Goal: Task Accomplishment & Management: Manage account settings

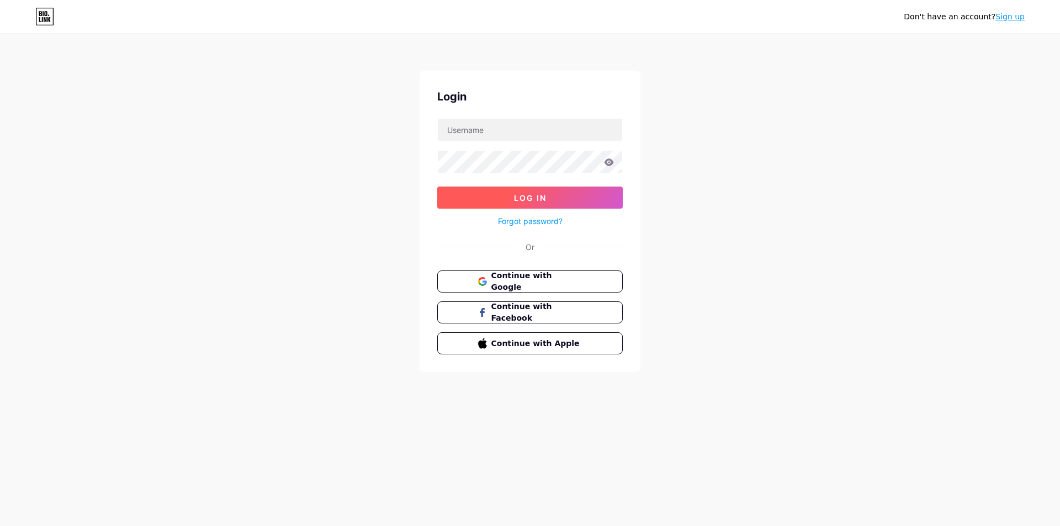
click at [546, 208] on button "Log In" at bounding box center [530, 198] width 186 height 22
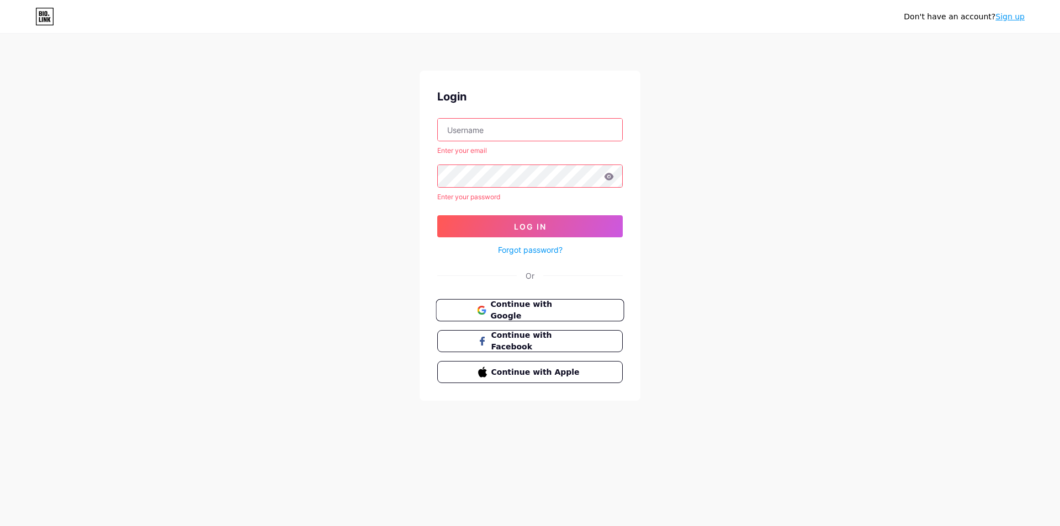
click at [541, 308] on span "Continue with Google" at bounding box center [536, 311] width 92 height 24
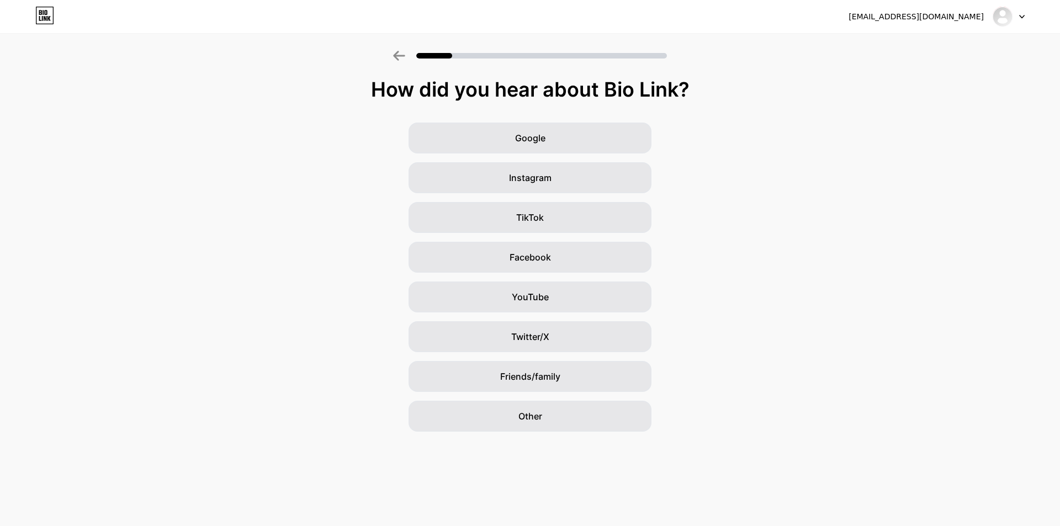
click at [512, 122] on div "How did you hear about Bio Link? Google Instagram TikTok Facebook YouTube Twitt…" at bounding box center [530, 254] width 1060 height 353
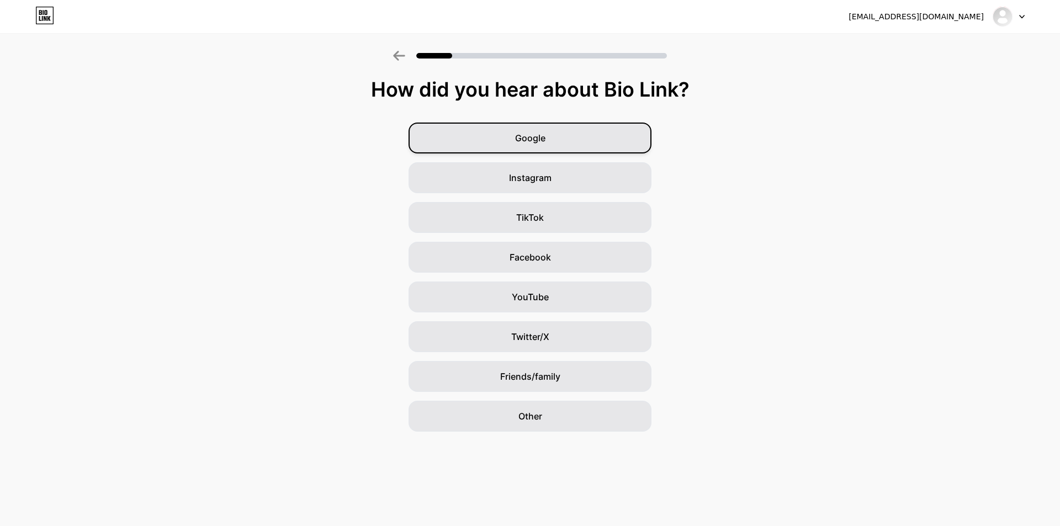
click at [518, 129] on div "Google" at bounding box center [530, 138] width 243 height 31
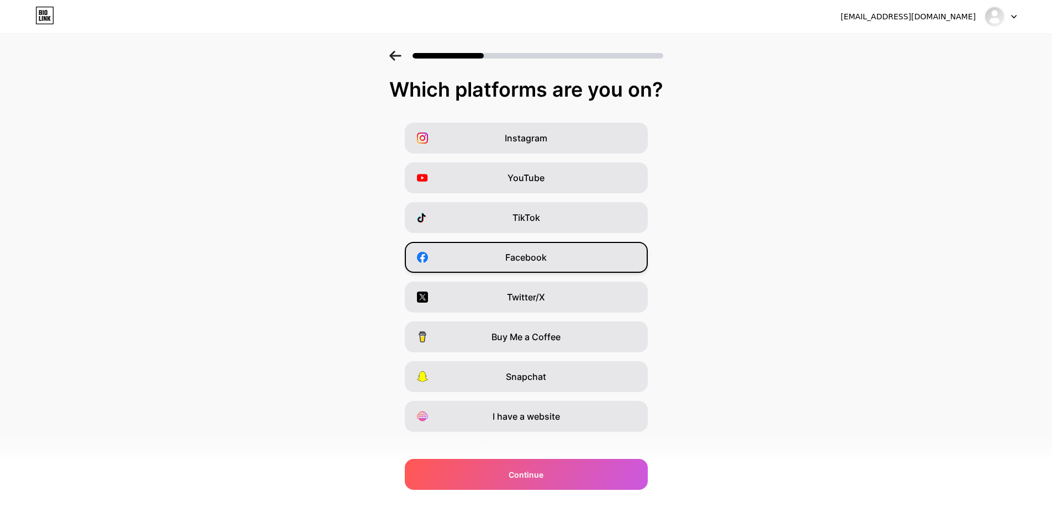
click at [544, 258] on span "Facebook" at bounding box center [525, 257] width 41 height 13
click at [538, 197] on div "Instagram YouTube TikTok Facebook Twitter/X Buy Me a Coffee Snapchat I have a w…" at bounding box center [526, 277] width 1041 height 309
click at [548, 169] on div "YouTube" at bounding box center [526, 177] width 243 height 31
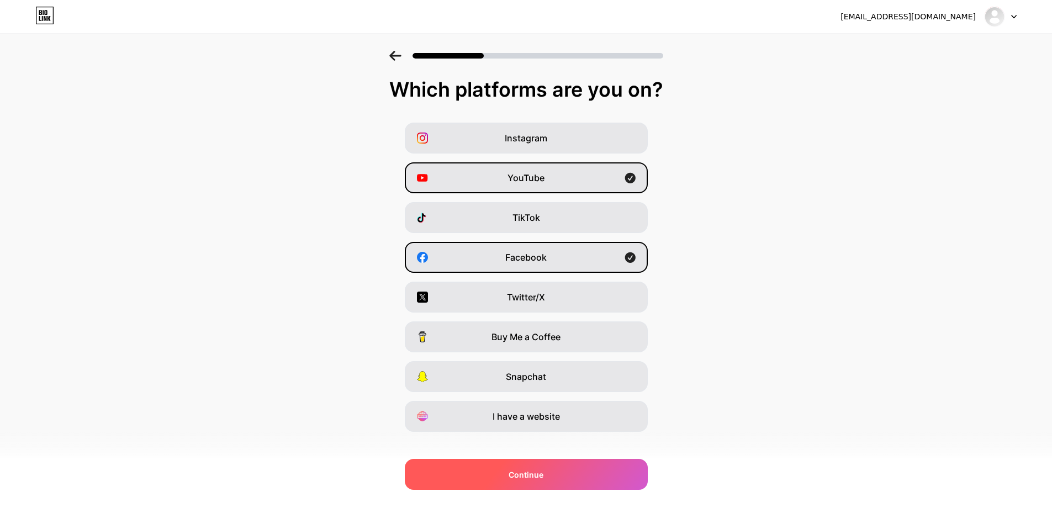
click at [536, 469] on span "Continue" at bounding box center [525, 475] width 35 height 12
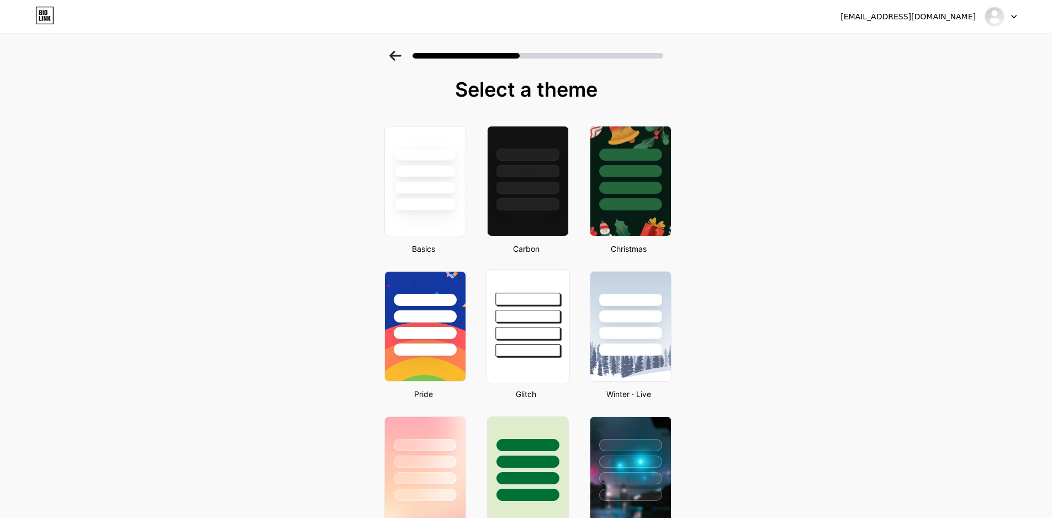
click at [520, 311] on div at bounding box center [527, 316] width 65 height 13
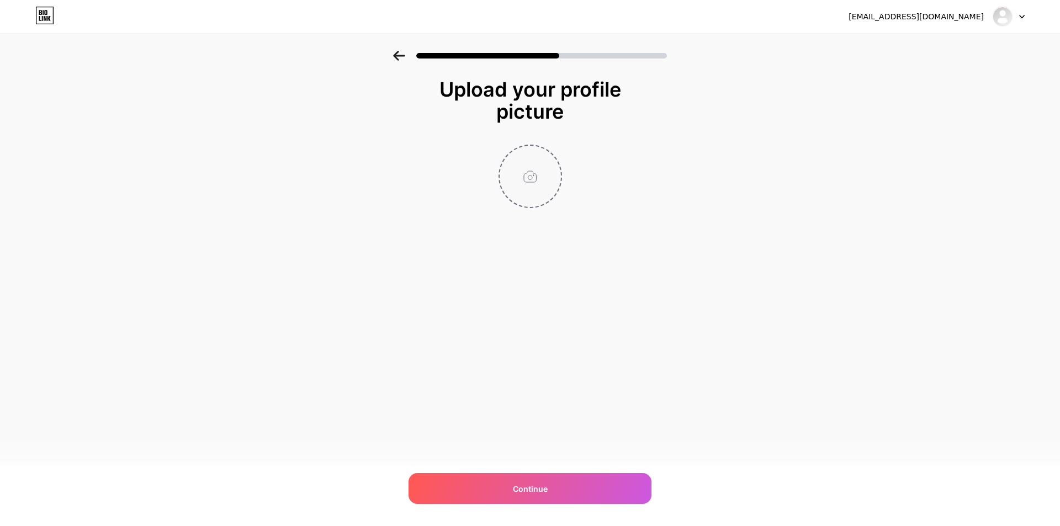
click at [532, 174] on input "file" at bounding box center [530, 176] width 61 height 61
type input "C:\fakepath\ChatGPT Image 13_14_11 13 thg 8, 2025.png"
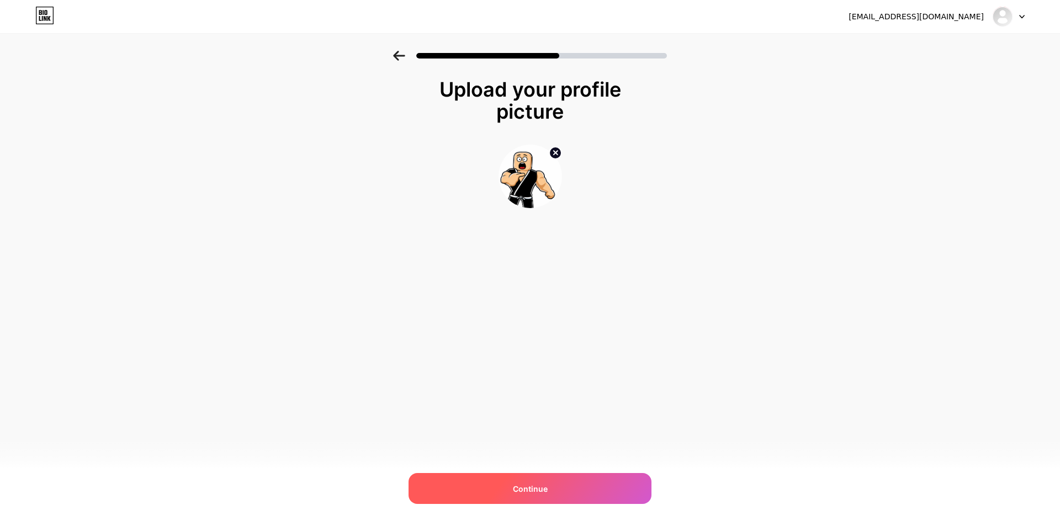
click at [557, 496] on div "Continue" at bounding box center [530, 488] width 243 height 31
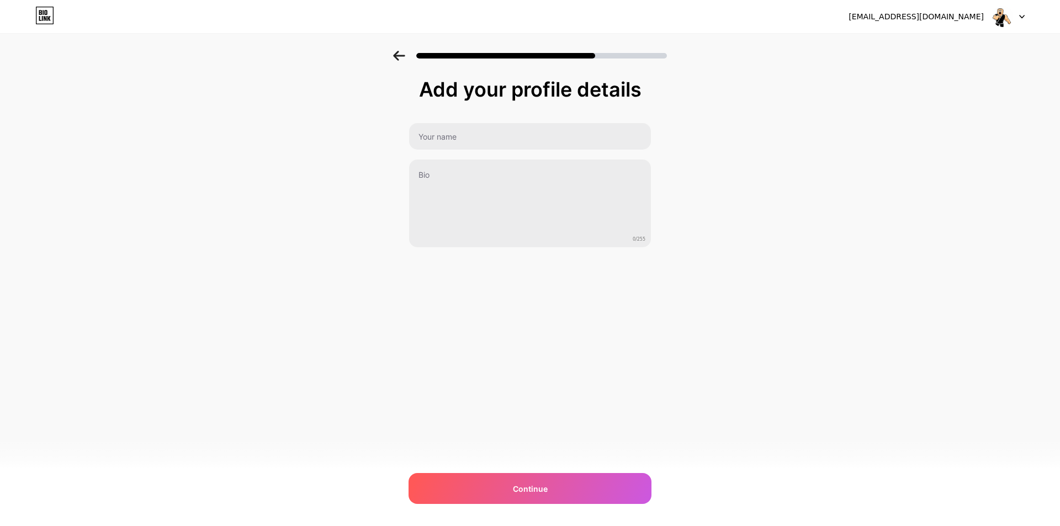
click at [463, 119] on div "Add your profile details 0/255 Continue Error" at bounding box center [530, 162] width 243 height 169
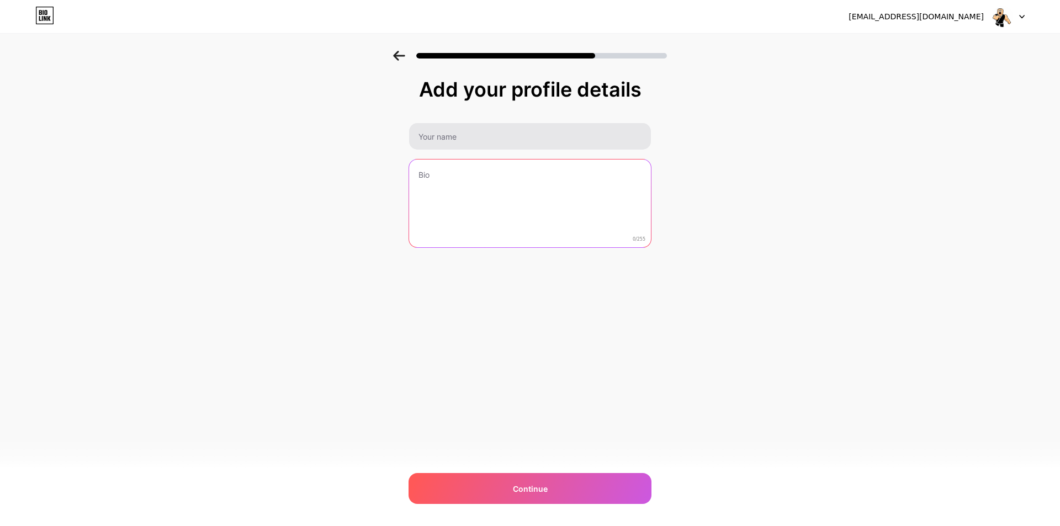
drag, startPoint x: 505, startPoint y: 166, endPoint x: 522, endPoint y: 145, distance: 27.5
click at [506, 166] on textarea at bounding box center [530, 204] width 242 height 89
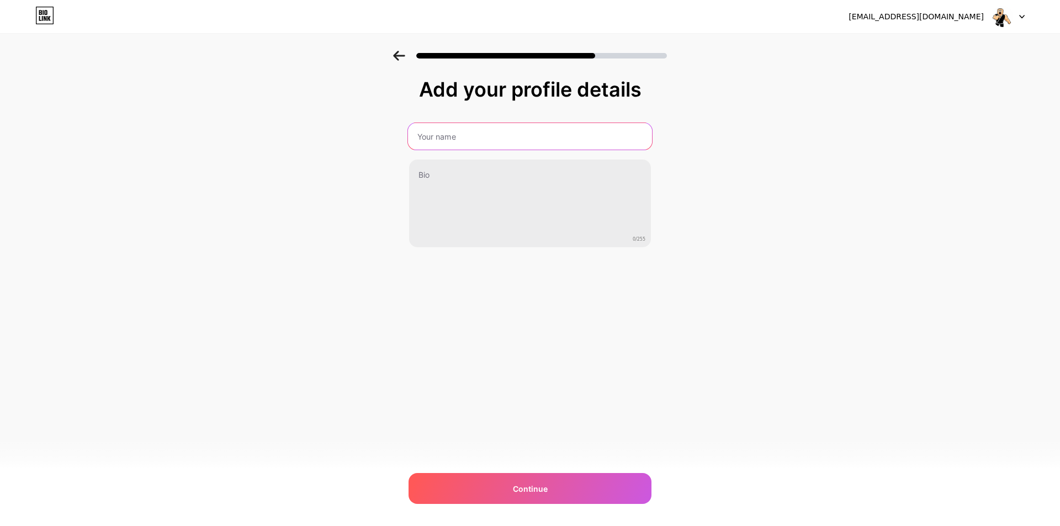
click at [522, 145] on input "text" at bounding box center [530, 136] width 244 height 27
click at [582, 130] on input "text" at bounding box center [530, 136] width 244 height 27
click at [502, 133] on input "text" at bounding box center [530, 136] width 244 height 27
type input "PanYT"
click at [593, 280] on div "Add your profile details PanYT 0/255 Continue Error" at bounding box center [530, 190] width 243 height 225
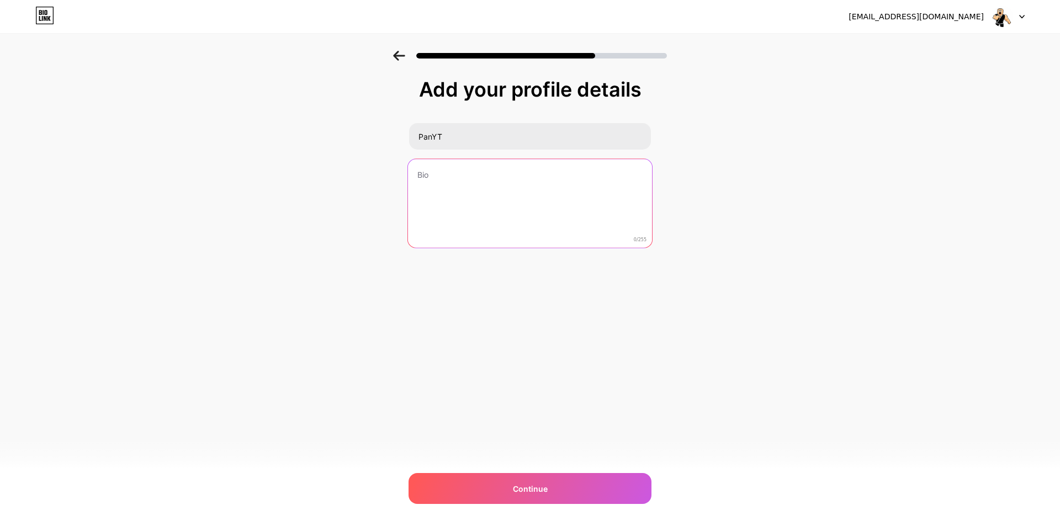
click at [564, 221] on textarea at bounding box center [530, 204] width 244 height 90
click at [469, 176] on textarea at bounding box center [530, 204] width 244 height 90
paste textarea "💠 𝗖𝘂̛̉𝗮 𝗛𝗮̀𝗻𝗴 𝗥𝗼𝗯𝗹𝗼𝘅, 𝗙𝗿𝗲𝗲 𝗙𝗶𝗿𝗲💠 👇𝗧𝗮̣𝗶 Đ𝗮̂𝘆 👇"
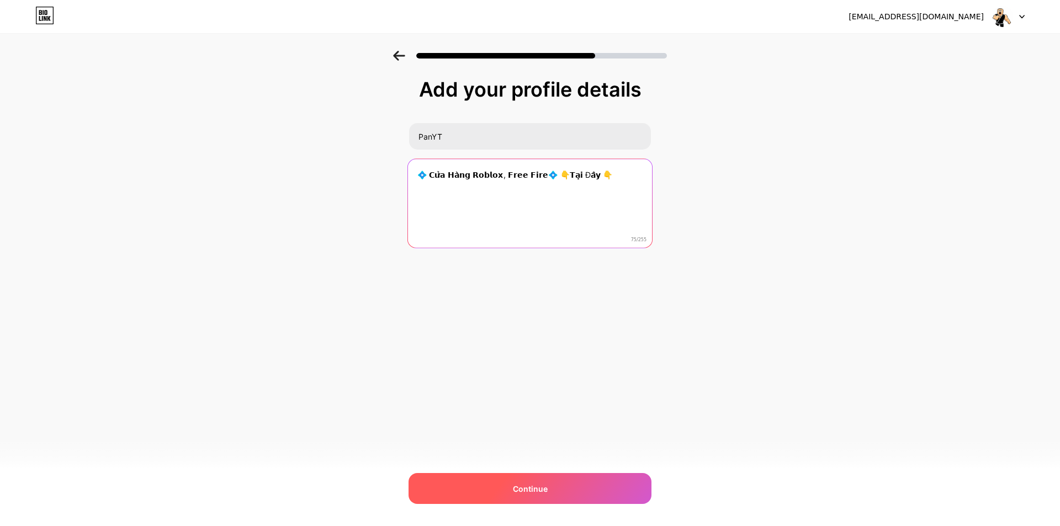
type textarea "💠 𝗖𝘂̛̉𝗮 𝗛𝗮̀𝗻𝗴 𝗥𝗼𝗯𝗹𝗼𝘅, 𝗙𝗿𝗲𝗲 𝗙𝗶𝗿𝗲💠 👇𝗧𝗮̣𝗶 Đ𝗮̂𝘆 👇"
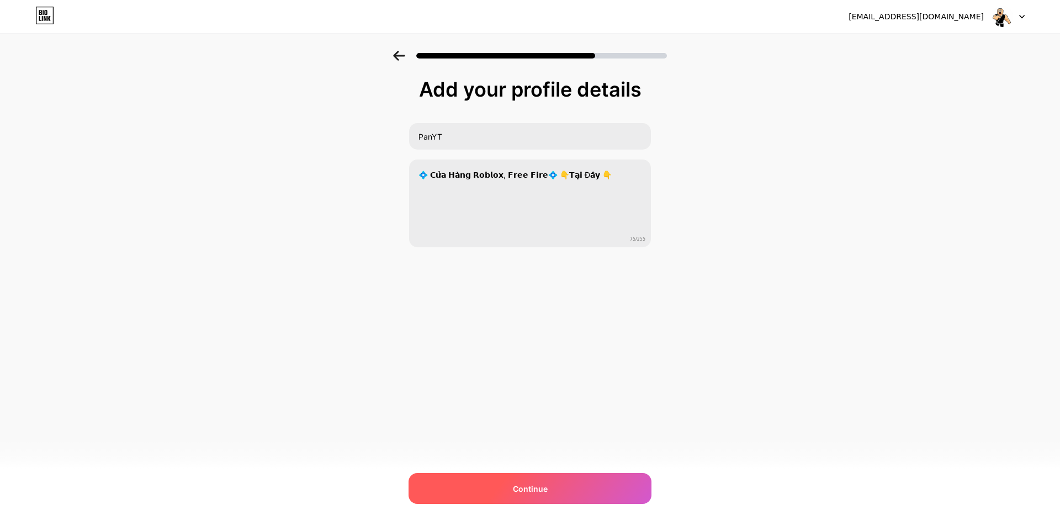
click at [521, 481] on div "Continue" at bounding box center [530, 488] width 243 height 31
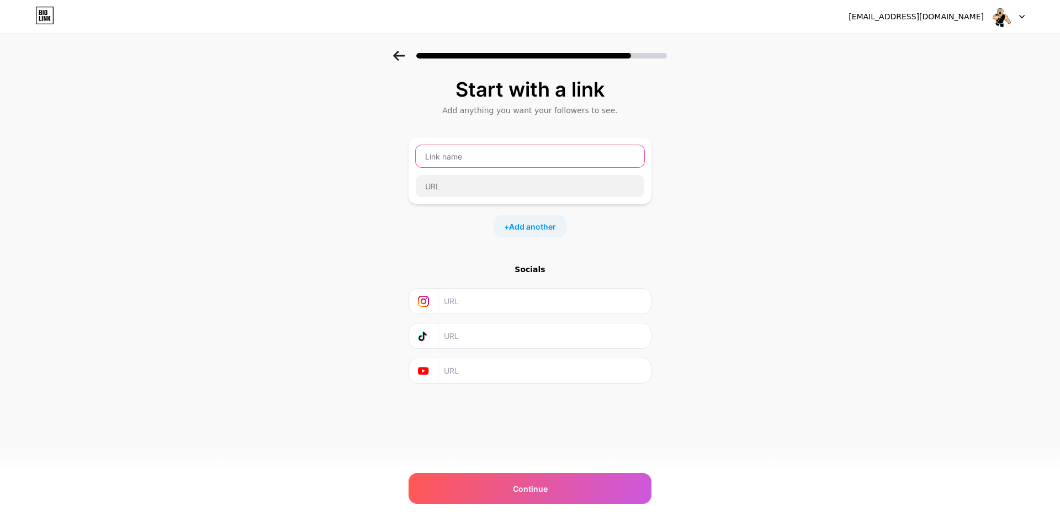
click at [489, 158] on input "text" at bounding box center [530, 156] width 229 height 22
type input "r"
drag, startPoint x: 477, startPoint y: 160, endPoint x: 325, endPoint y: 164, distance: 152.4
click at [314, 160] on div "Start with a link Add anything you want your followers to see. r + Add another …" at bounding box center [530, 245] width 1060 height 388
click at [526, 225] on span "Add another" at bounding box center [532, 227] width 47 height 12
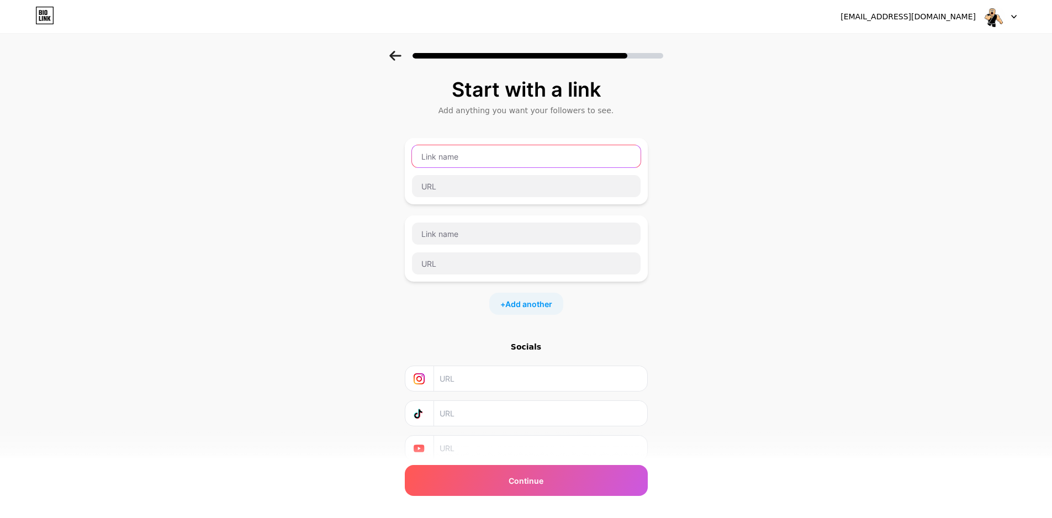
click at [480, 161] on input "text" at bounding box center [526, 156] width 229 height 22
type input "L"
click at [465, 153] on input "text" at bounding box center [526, 156] width 229 height 22
paste input "💠 𝗖𝘂̛̉𝗮 𝗛𝗮̀𝗻𝗴 𝗥𝗼𝗯𝗹𝗼𝘅, 𝗙𝗿𝗲𝗲 𝗙𝗶𝗿𝗲💠 👇𝗧𝗮̣𝗶 Đ𝗮̂𝘆 👇"
click at [607, 157] on input "💠 𝗖𝘂̛̉𝗮 𝗛𝗮̀𝗻𝗴 𝗥𝗼𝗯𝗹𝗼𝘅, 𝗙𝗿𝗲𝗲 𝗙𝗶𝗿𝗲💠 👇𝗧𝗮̣𝗶 Đ𝗮̂𝘆 👇" at bounding box center [526, 156] width 229 height 22
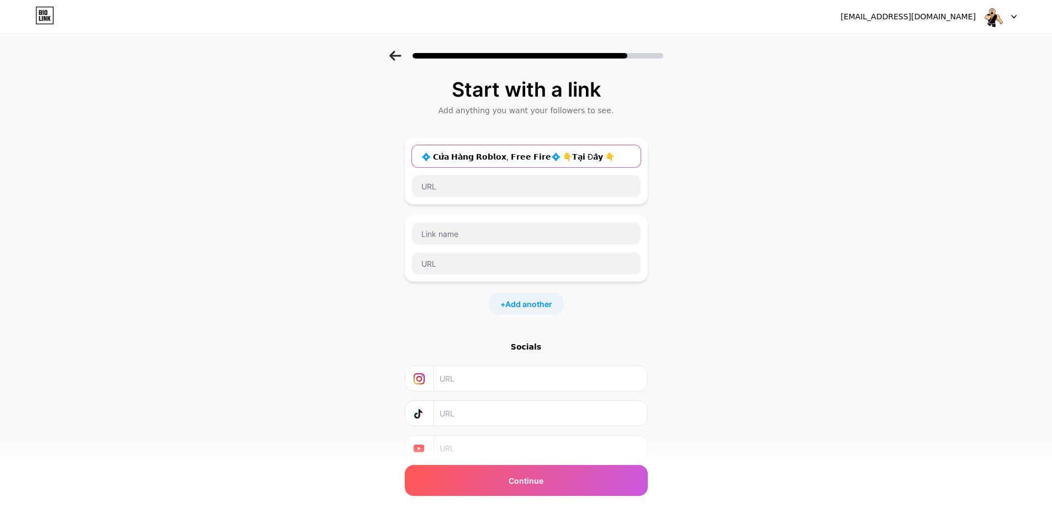
type input "💠 𝗖𝘂̛̉𝗮 𝗛𝗮̀𝗻𝗴 𝗥𝗼𝗯𝗹𝗼𝘅, 𝗙𝗿𝗲𝗲 𝗙𝗶𝗿𝗲💠 👇𝗧𝗮̣𝗶 Đ𝗮̂𝘆 👇"
click at [687, 162] on div "Start with a link Add anything you want your followers to see. 💠 𝗖𝘂̛̉𝗮 𝗛𝗮̀𝗻𝗴 𝗥𝗼…" at bounding box center [526, 283] width 1052 height 465
click at [397, 50] on div at bounding box center [526, 52] width 1052 height 39
click at [401, 54] on icon at bounding box center [395, 56] width 12 height 10
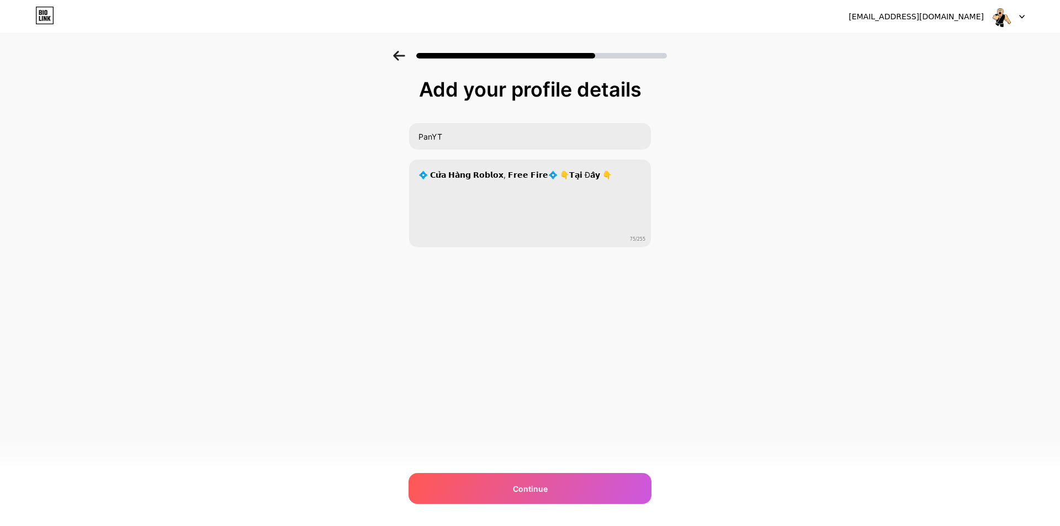
click at [1013, 13] on div at bounding box center [1009, 17] width 32 height 20
click at [754, 116] on div "Add your profile details PanYT 💠 𝗖𝘂̛̉𝗮 𝗛𝗮̀𝗻𝗴 𝗥𝗼𝗯𝗹𝗼𝘅, 𝗙𝗿𝗲𝗲 𝗙𝗶𝗿𝗲💠 👇𝗧𝗮̣𝗶 Đ𝗮̂𝘆 👇 75…" at bounding box center [530, 177] width 1060 height 252
click at [530, 480] on div "Continue" at bounding box center [530, 488] width 243 height 31
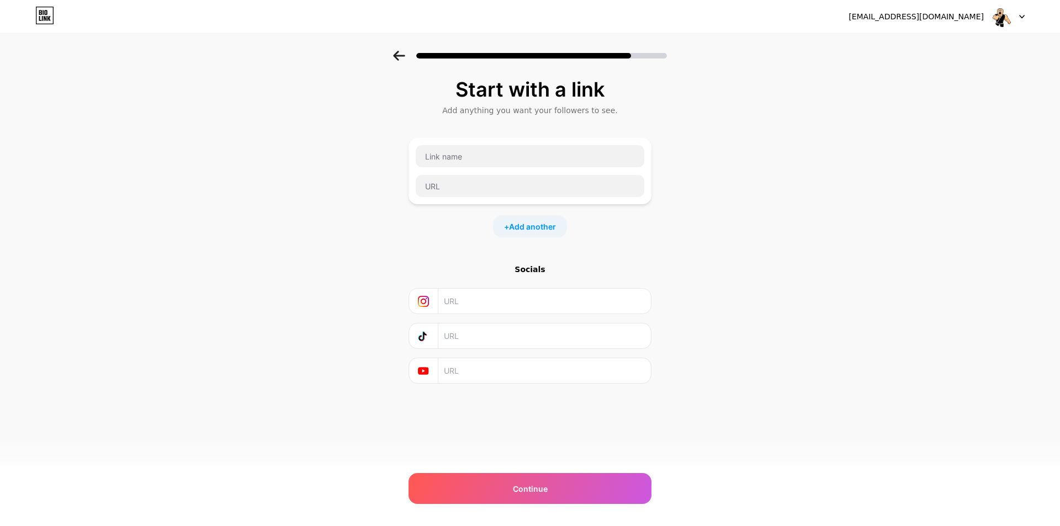
click at [516, 236] on div "+ Add another" at bounding box center [530, 226] width 74 height 22
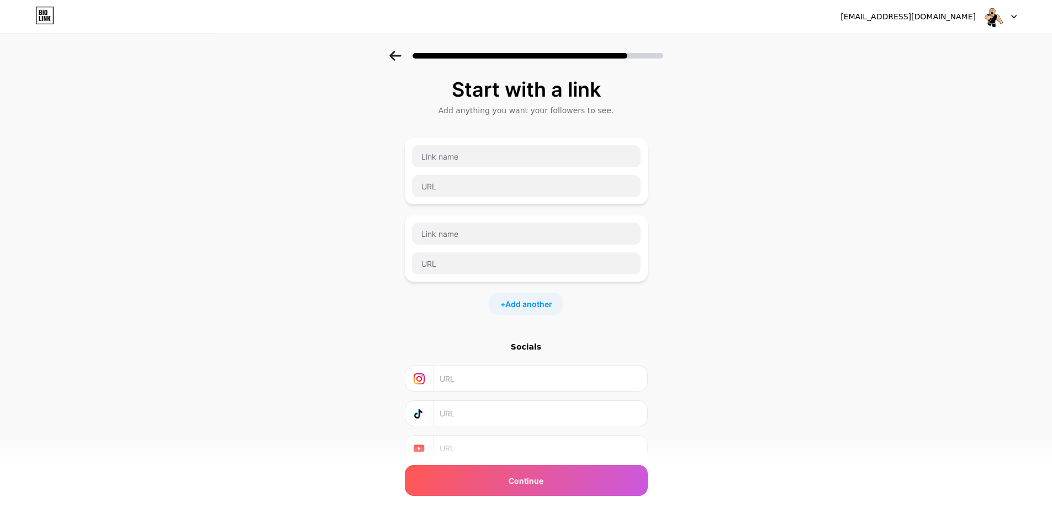
click at [463, 432] on div "Socials" at bounding box center [526, 401] width 243 height 120
click at [458, 439] on input "text" at bounding box center [539, 448] width 200 height 25
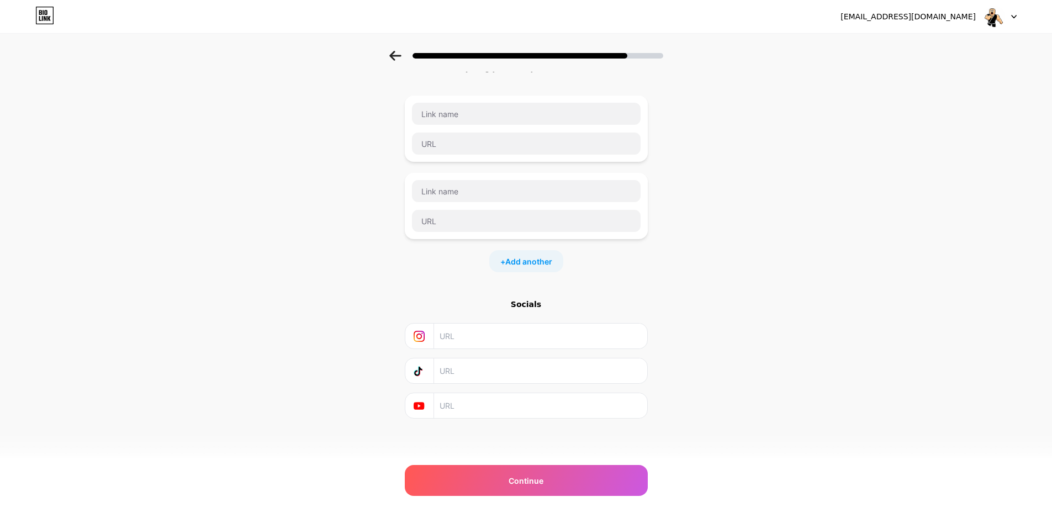
click at [44, 17] on icon at bounding box center [45, 18] width 3 height 5
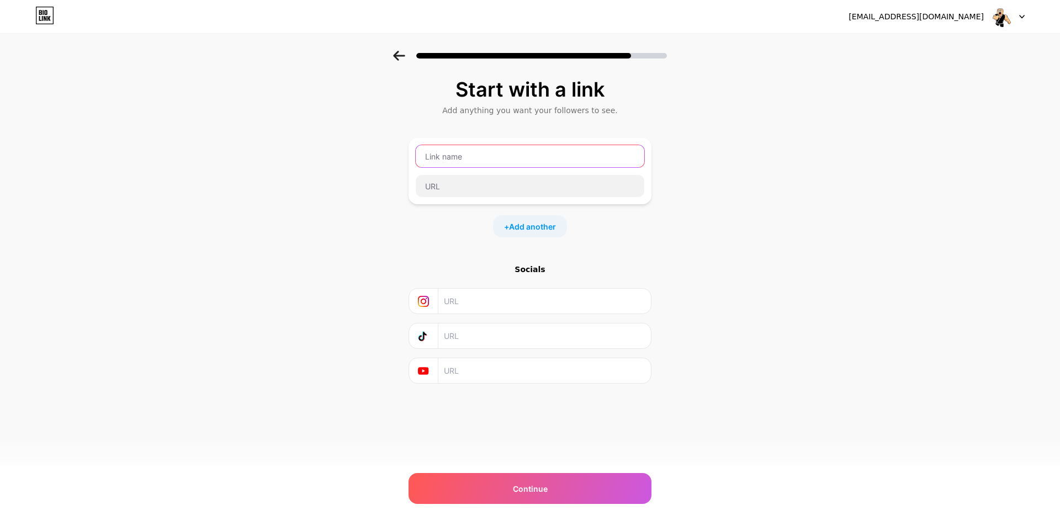
click at [516, 157] on input "text" at bounding box center [530, 156] width 229 height 22
click at [472, 149] on input "text" at bounding box center [530, 156] width 229 height 22
type input "PanYT"
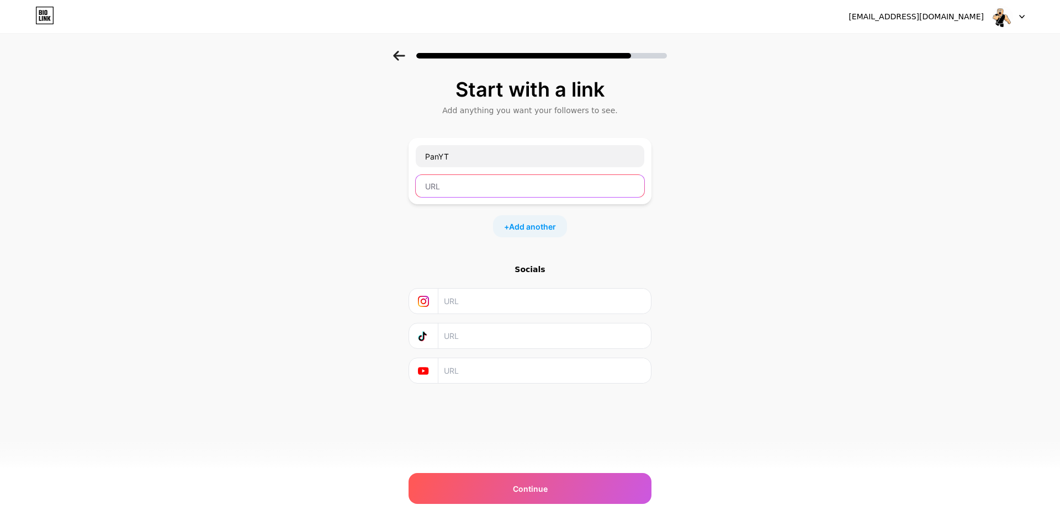
click at [534, 185] on input "text" at bounding box center [530, 186] width 229 height 22
click at [449, 182] on input "text" at bounding box center [530, 186] width 229 height 22
paste input "[URL][DOMAIN_NAME]"
type input "[URL][DOMAIN_NAME]"
drag, startPoint x: 444, startPoint y: 243, endPoint x: 530, endPoint y: 236, distance: 85.9
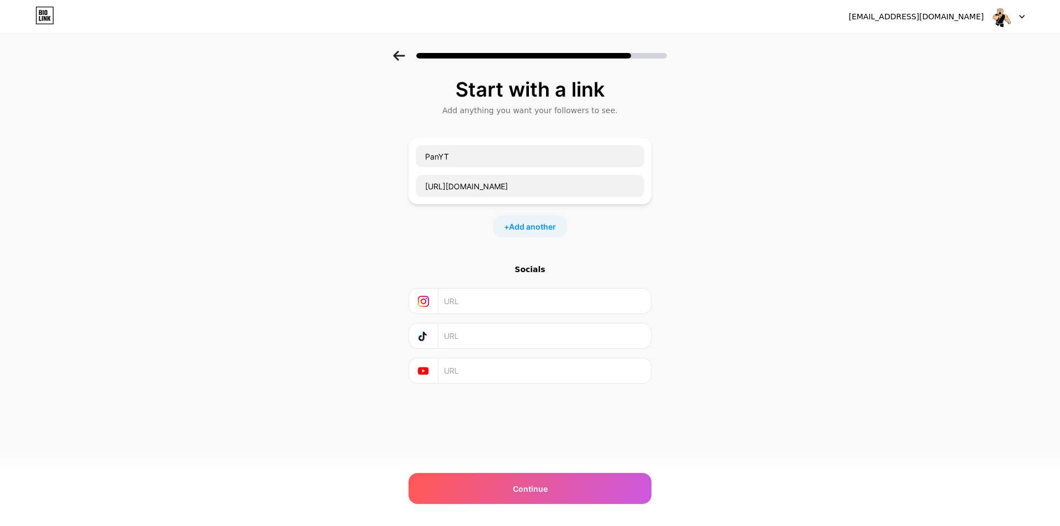
click at [446, 242] on div "Start with a link Add anything you want your followers to see. PanYT [URL][DOMA…" at bounding box center [530, 230] width 243 height 305
click at [541, 234] on div "+ Add another" at bounding box center [530, 226] width 74 height 22
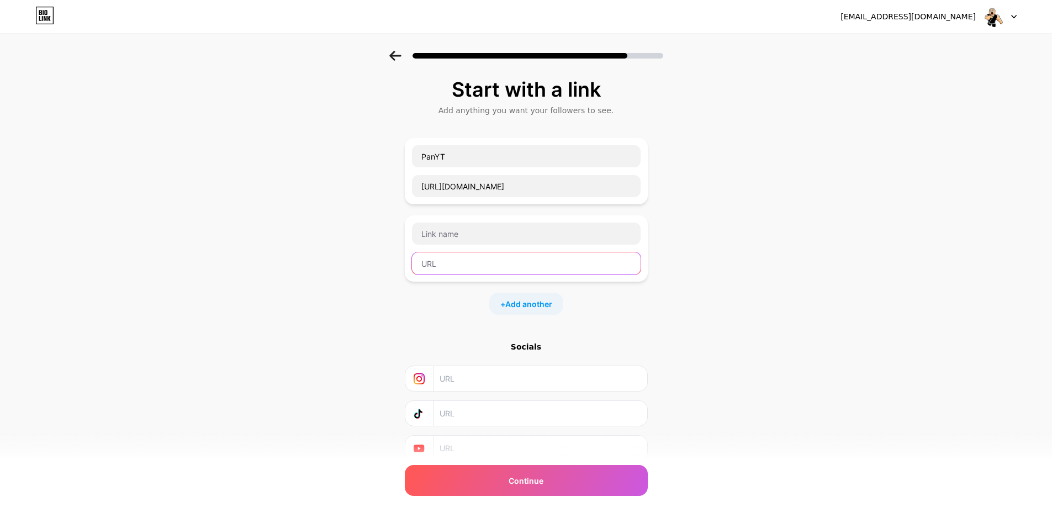
click at [588, 259] on input "text" at bounding box center [526, 263] width 229 height 22
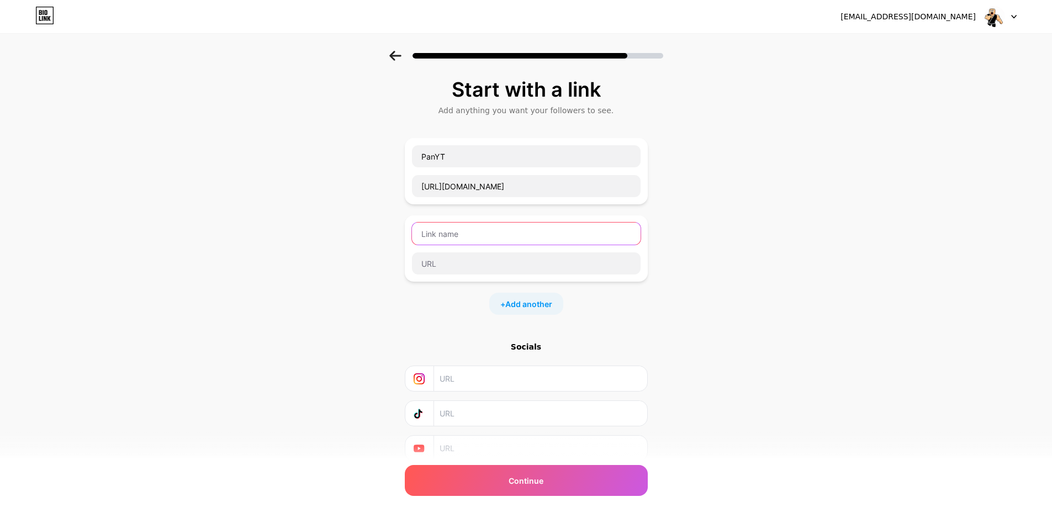
click at [541, 226] on input "text" at bounding box center [526, 233] width 229 height 22
click at [537, 338] on div "Start with a link Add anything you want your followers to see. PanYT [URL][DOMA…" at bounding box center [526, 269] width 243 height 383
click at [532, 345] on div "Socials" at bounding box center [526, 346] width 243 height 11
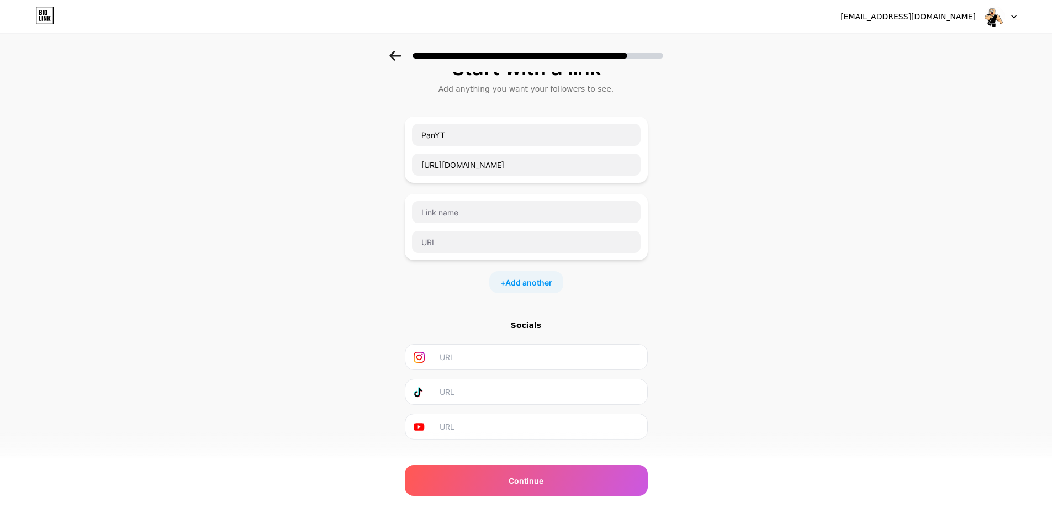
scroll to position [43, 0]
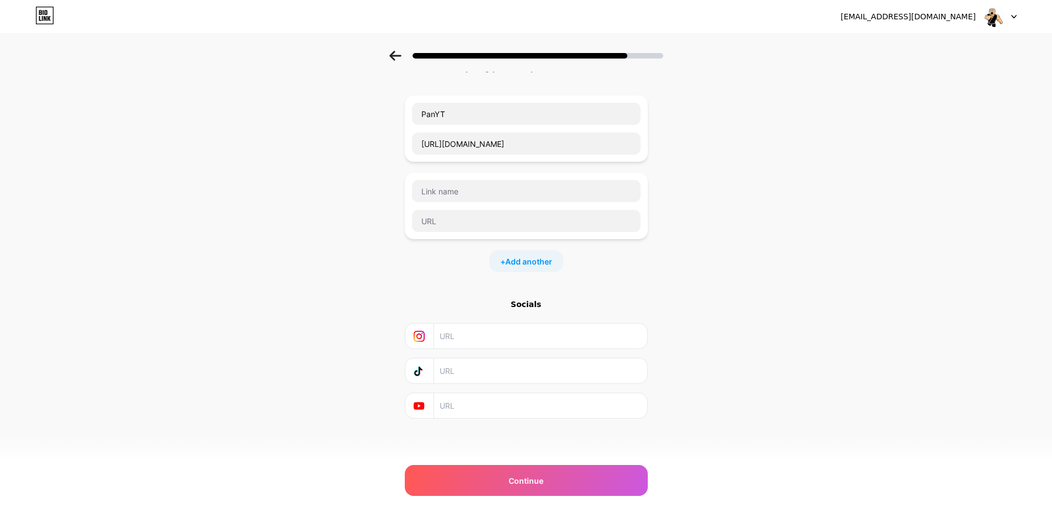
click at [460, 405] on input "text" at bounding box center [539, 405] width 200 height 25
click at [1000, 5] on div "[EMAIL_ADDRESS][DOMAIN_NAME] Logout" at bounding box center [526, 16] width 1052 height 33
click at [1013, 14] on div at bounding box center [1000, 17] width 32 height 20
click at [904, 13] on div "[EMAIL_ADDRESS][DOMAIN_NAME]" at bounding box center [907, 17] width 135 height 12
click at [463, 411] on input "text" at bounding box center [539, 405] width 200 height 25
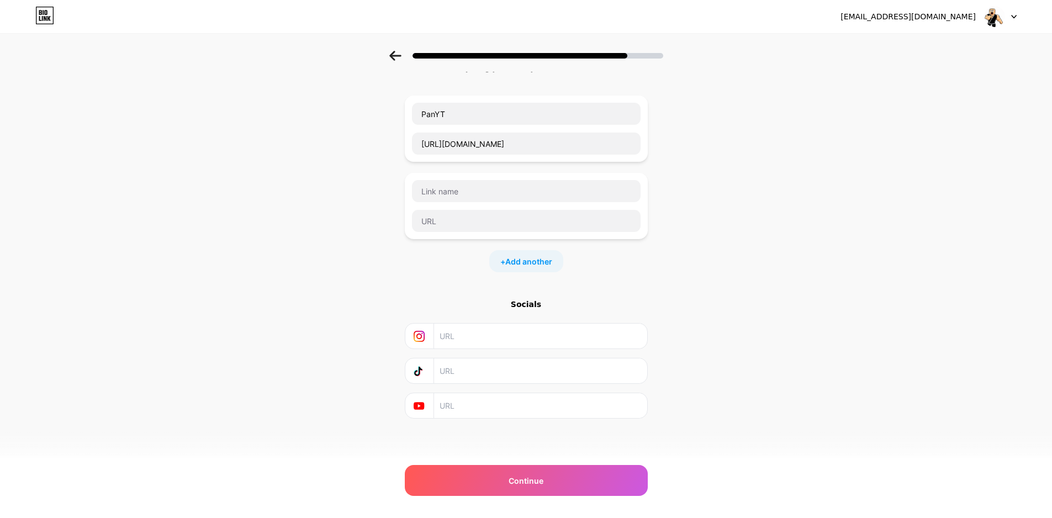
click at [464, 386] on div "Socials" at bounding box center [526, 359] width 243 height 120
paste input "[URL][DOMAIN_NAME]"
click at [464, 406] on input "[URL][DOMAIN_NAME]" at bounding box center [539, 405] width 200 height 25
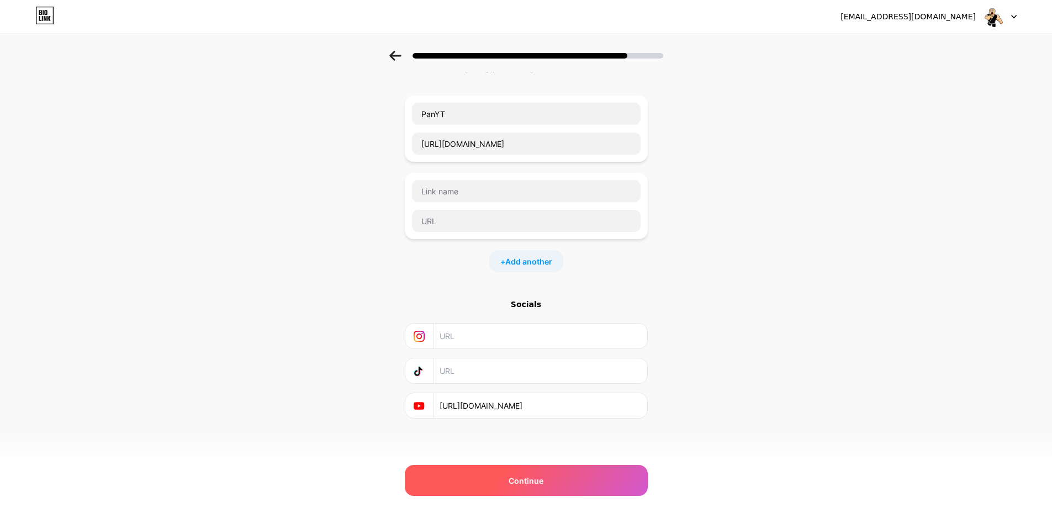
type input "[URL][DOMAIN_NAME]"
click at [481, 475] on div "Continue" at bounding box center [526, 480] width 243 height 31
click at [543, 483] on span "Continue" at bounding box center [525, 481] width 35 height 12
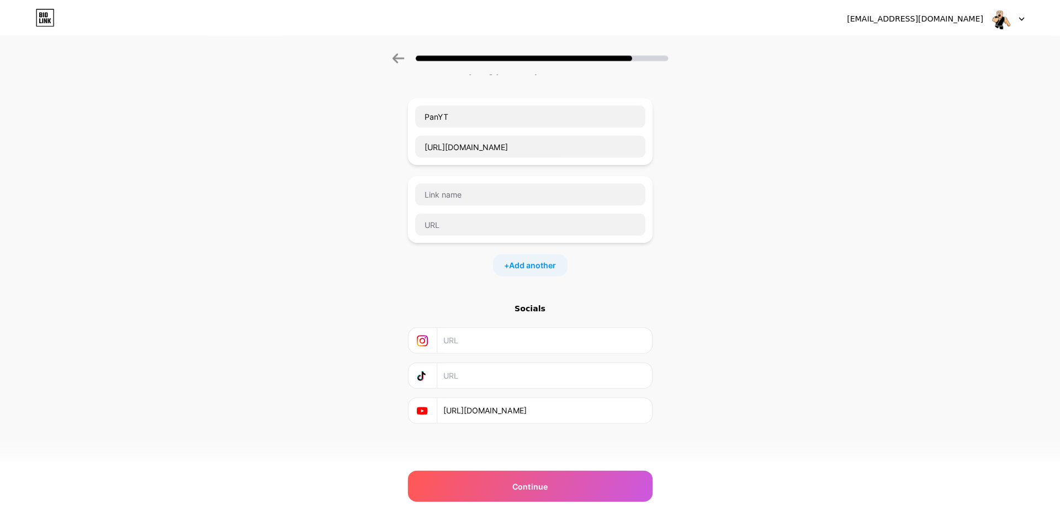
scroll to position [0, 0]
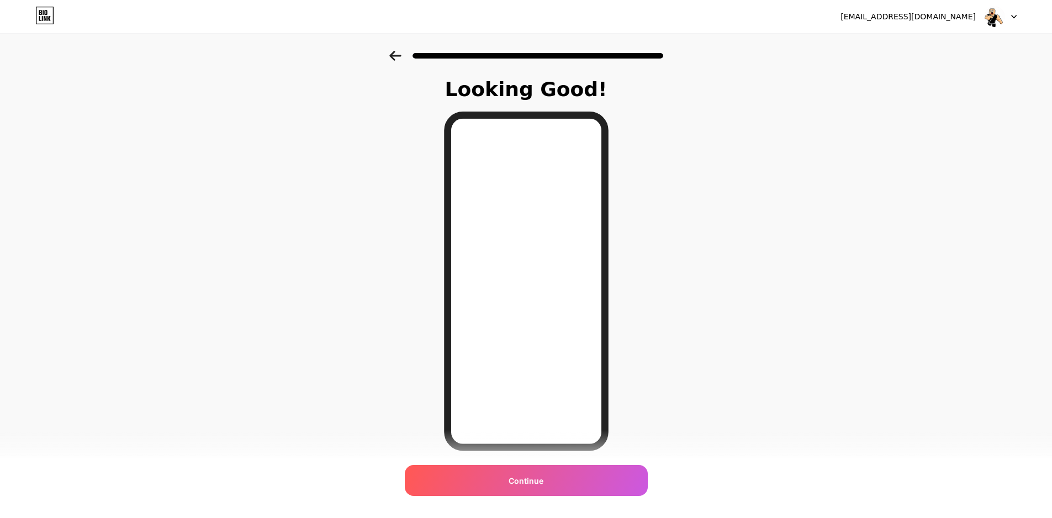
click at [523, 460] on div "Looking Good! Continue" at bounding box center [526, 294] width 193 height 432
click at [531, 478] on span "Continue" at bounding box center [525, 481] width 35 height 12
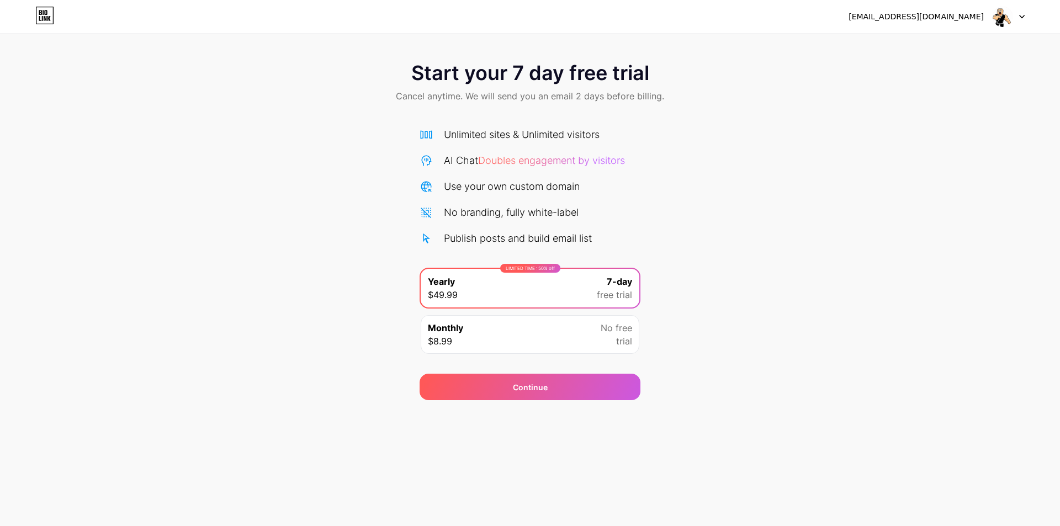
click at [47, 12] on icon at bounding box center [45, 12] width 3 height 5
click at [1036, 25] on div "[EMAIL_ADDRESS][DOMAIN_NAME] Logout" at bounding box center [530, 17] width 1060 height 20
click at [1016, 20] on div at bounding box center [1009, 17] width 32 height 20
click at [925, 24] on div "[EMAIL_ADDRESS][DOMAIN_NAME]" at bounding box center [937, 17] width 176 height 20
click at [925, 17] on div "[EMAIL_ADDRESS][DOMAIN_NAME]" at bounding box center [916, 17] width 135 height 12
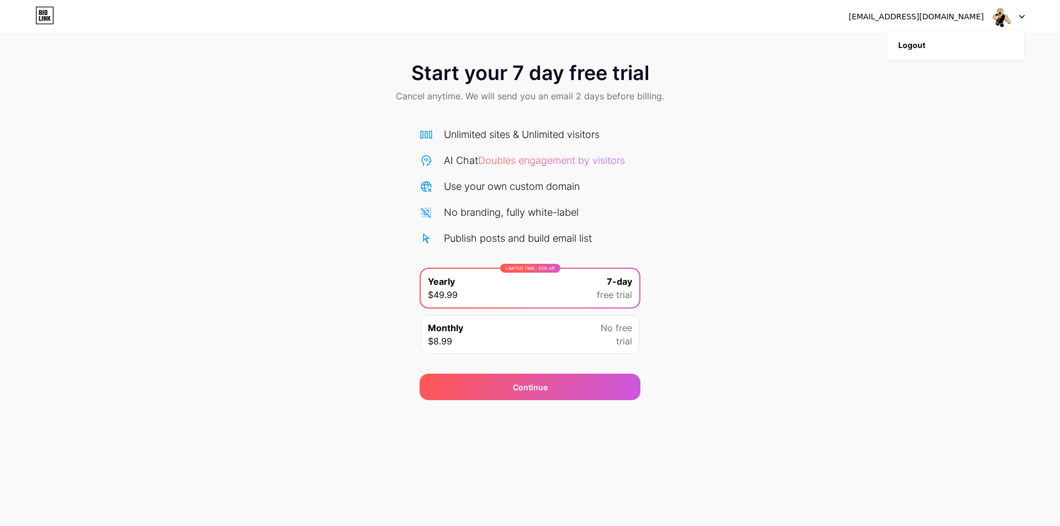
click at [52, 10] on icon at bounding box center [44, 16] width 19 height 18
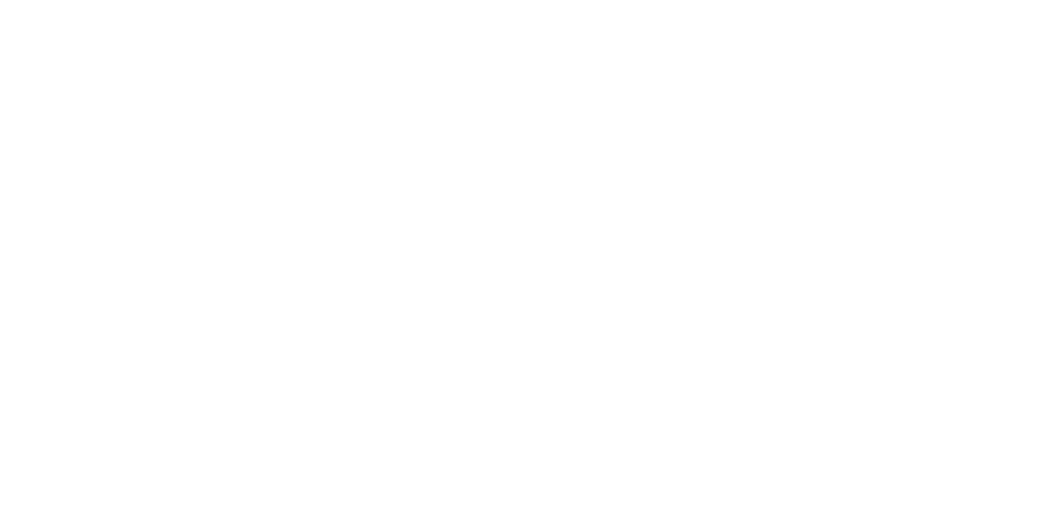
click at [45, 0] on html "Văn bản gốc Đánh giá bản dịch này Ý [PERSON_NAME] [PERSON_NAME] bạn sẽ được [PE…" at bounding box center [530, 0] width 1060 height 0
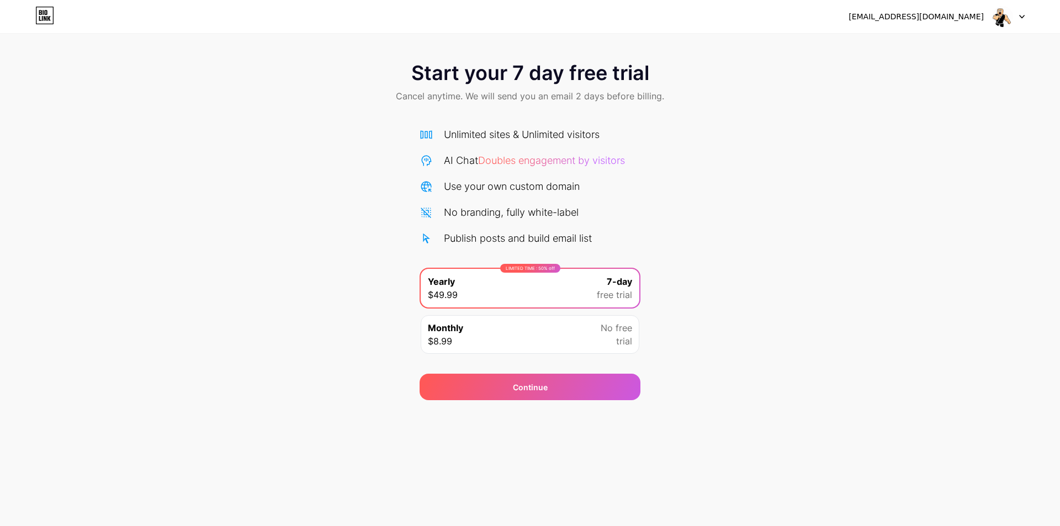
click at [512, 166] on div "AI Chat Doubles engagement by visitors" at bounding box center [534, 160] width 181 height 15
